Goal: Obtain resource: Obtain resource

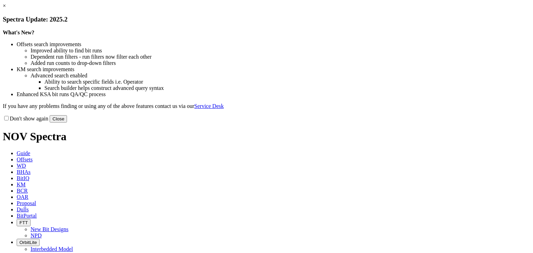
click at [6, 9] on link "×" at bounding box center [4, 6] width 3 height 6
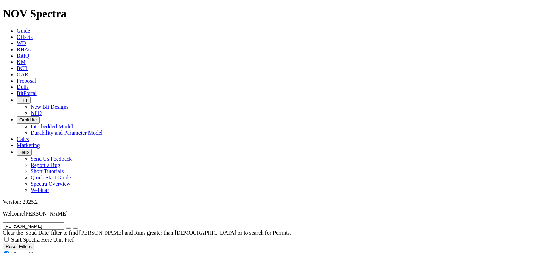
click at [68, 228] on icon "button" at bounding box center [68, 228] width 0 height 0
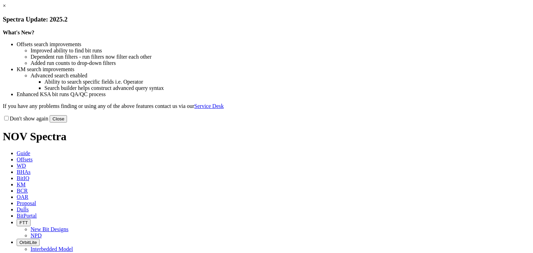
click at [6, 9] on link "×" at bounding box center [4, 6] width 3 height 6
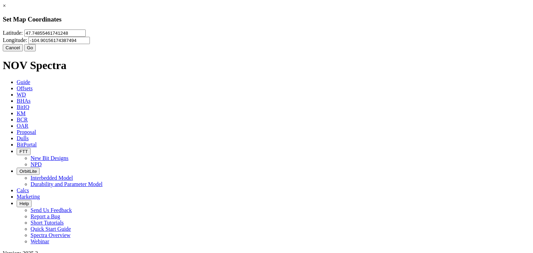
click at [86, 37] on input "47.74855461741248" at bounding box center [54, 33] width 61 height 7
type input "35.291489"
drag, startPoint x: 326, startPoint y: 43, endPoint x: 276, endPoint y: 35, distance: 50.6
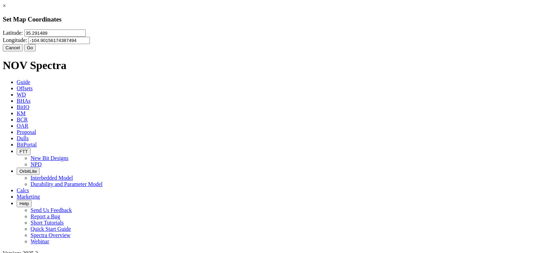
click at [276, 37] on div "Longitude: -104.90156174387494" at bounding box center [267, 40] width 528 height 7
type input "-97.837250"
click at [36, 51] on button "Go" at bounding box center [30, 47] width 12 height 7
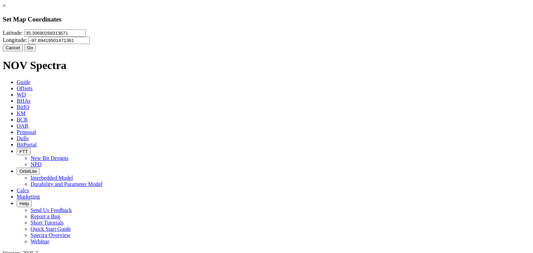
drag, startPoint x: 230, startPoint y: 43, endPoint x: 181, endPoint y: 45, distance: 49.0
click at [86, 37] on input "35.30690268313671" at bounding box center [54, 33] width 61 height 7
type input "35.291489"
drag, startPoint x: 329, startPoint y: 44, endPoint x: 283, endPoint y: 42, distance: 46.2
click at [90, 42] on input "-97.69419501471361" at bounding box center [58, 40] width 61 height 7
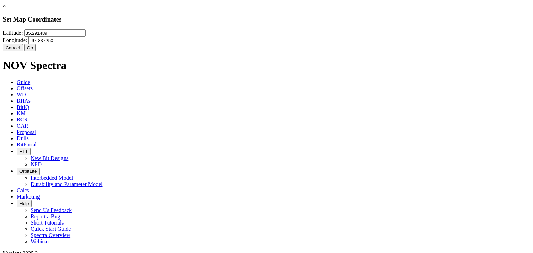
type input "-97.837250"
click at [36, 51] on button "Go" at bounding box center [30, 47] width 12 height 7
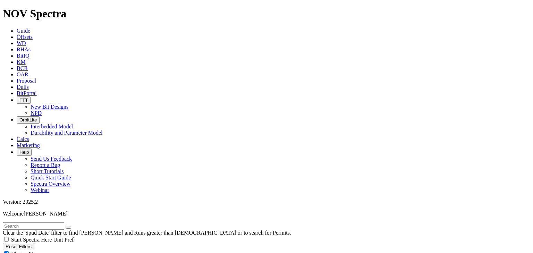
radio input "true"
radio input "false"
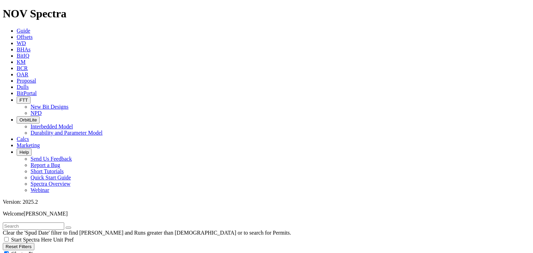
scroll to position [139, 0]
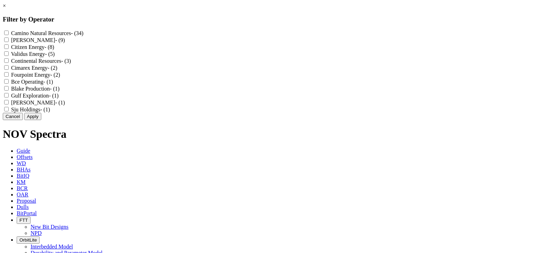
click at [23, 120] on button "Cancel" at bounding box center [13, 116] width 20 height 7
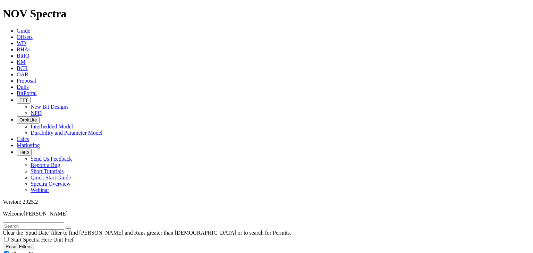
scroll to position [0, 0]
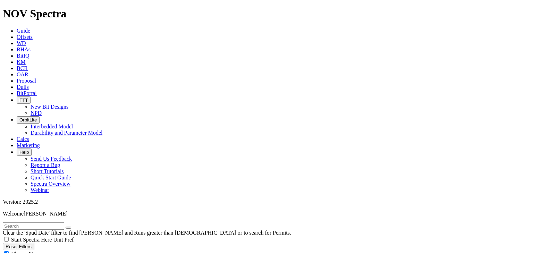
type input "25"
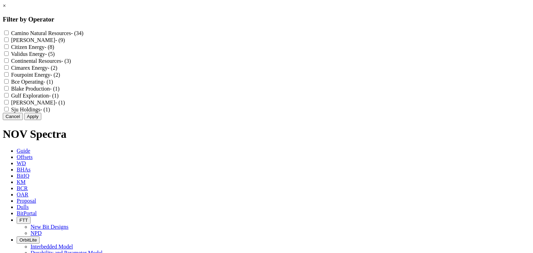
scroll to position [44052, 0]
click at [58, 120] on div "× Filter by Operator Camino Natural Resources - (34) [PERSON_NAME] - (9) Citize…" at bounding box center [267, 61] width 528 height 117
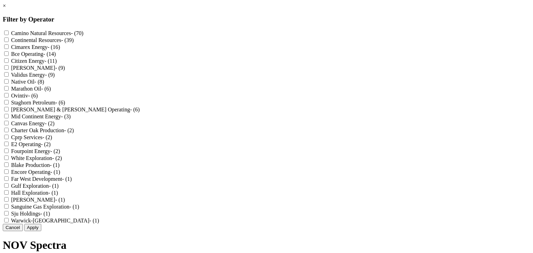
scroll to position [0, 0]
click at [9, 84] on Oil "Native Oil - (8)" at bounding box center [6, 81] width 5 height 5
checkbox Oil "true"
click at [41, 231] on button "Apply" at bounding box center [32, 227] width 17 height 7
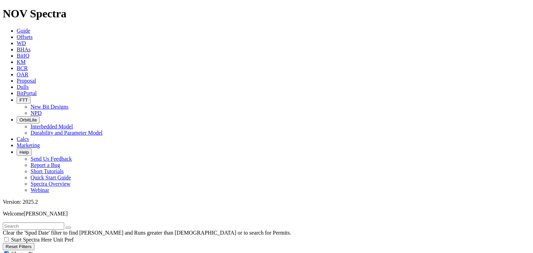
scroll to position [194, 0]
type input "20"
